Goal: Find specific page/section: Find specific page/section

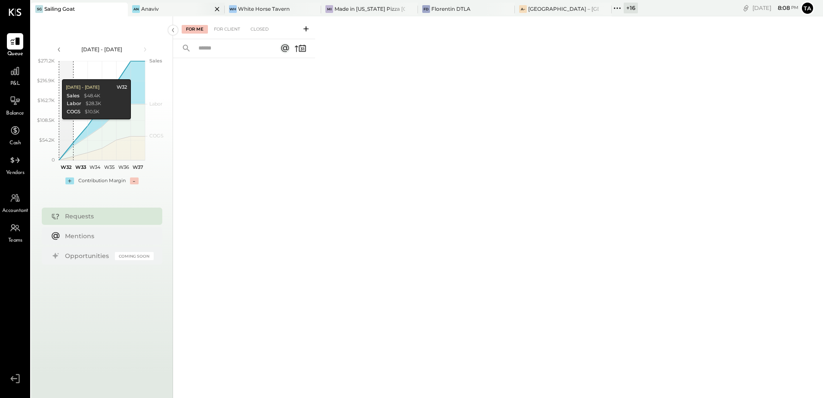
click at [167, 7] on div "An Anaviv" at bounding box center [170, 9] width 84 height 8
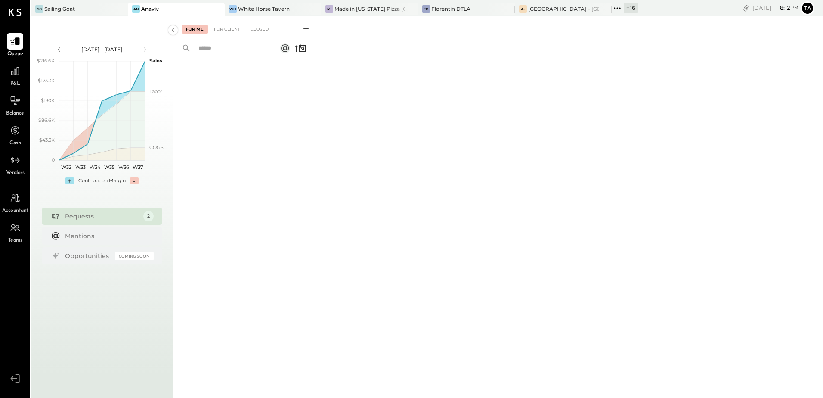
click at [220, 196] on div at bounding box center [244, 216] width 142 height 316
click at [283, 199] on div at bounding box center [244, 216] width 142 height 316
